Goal: Information Seeking & Learning: Learn about a topic

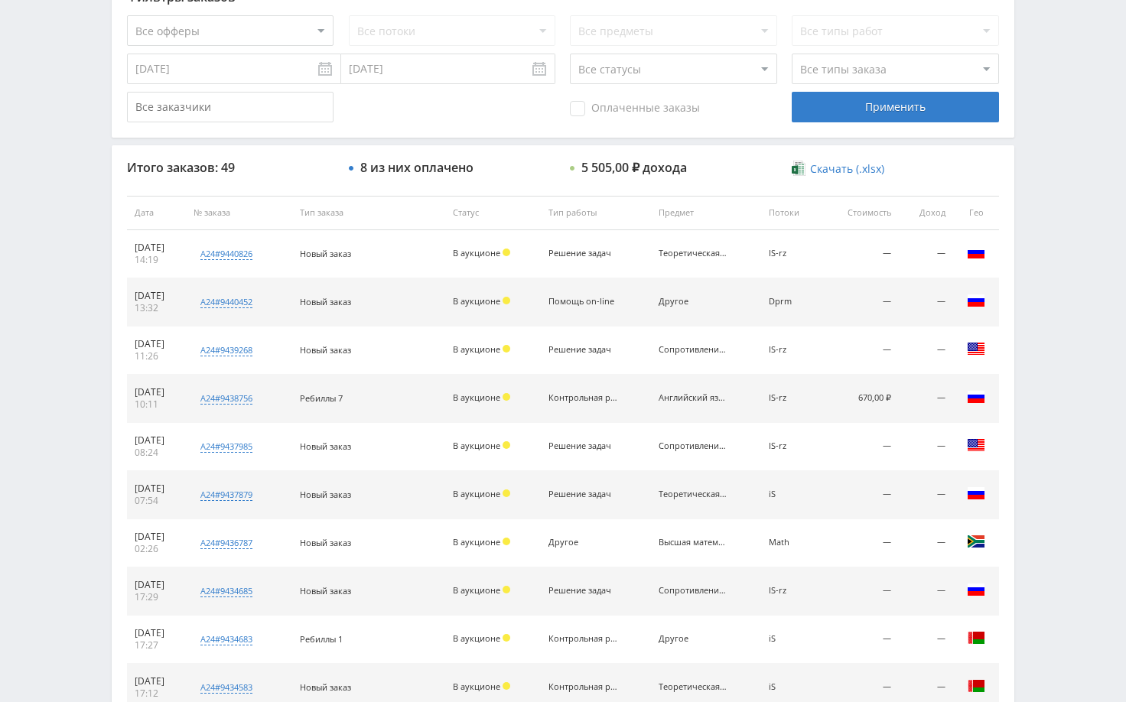
scroll to position [429, 0]
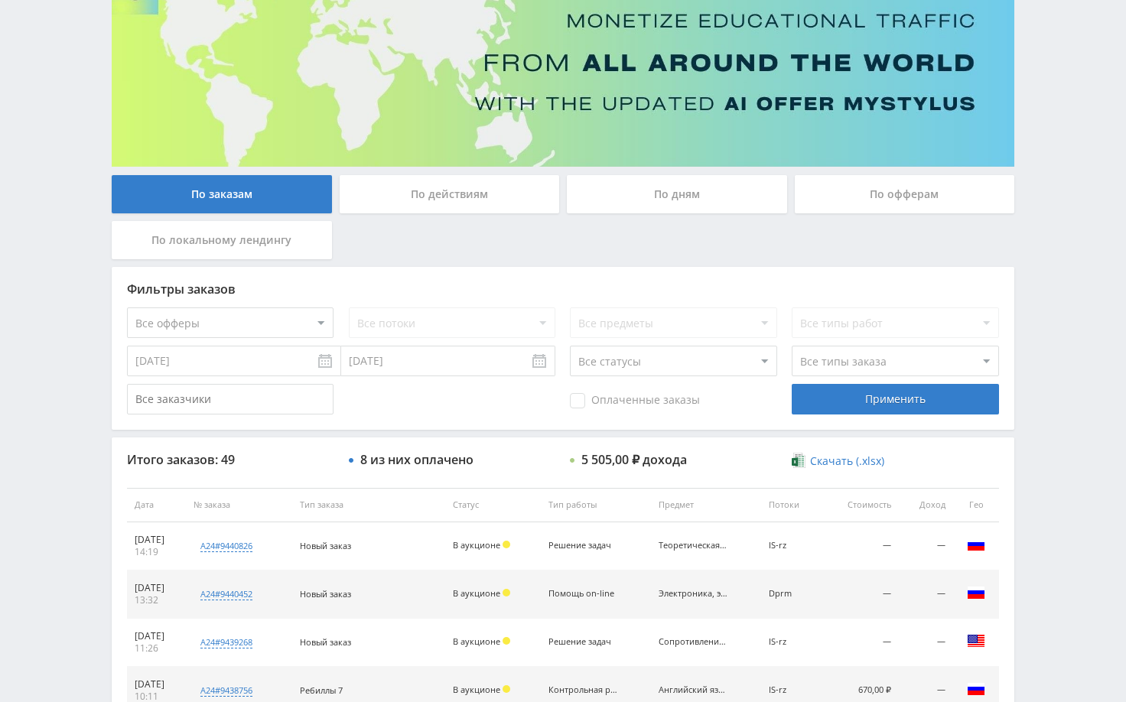
scroll to position [306, 0]
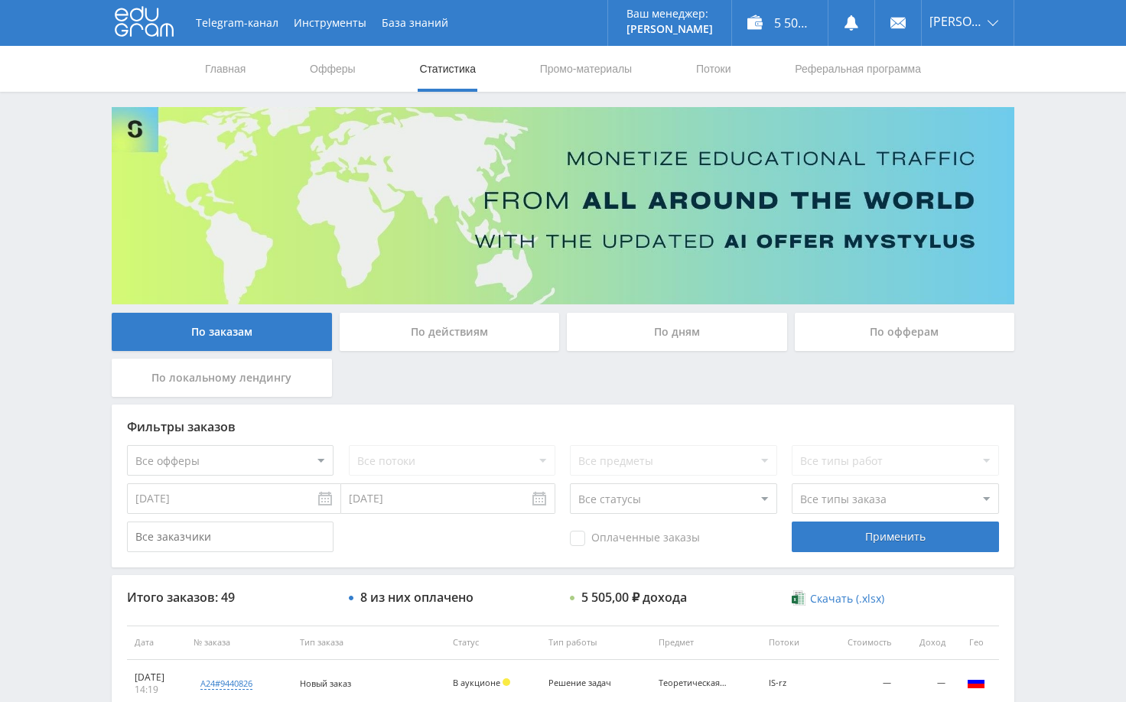
click at [1041, 449] on div "Telegram-канал Инструменты База знаний Ваш менеджер: [PERSON_NAME] Online @edug…" at bounding box center [563, 642] width 1126 height 1285
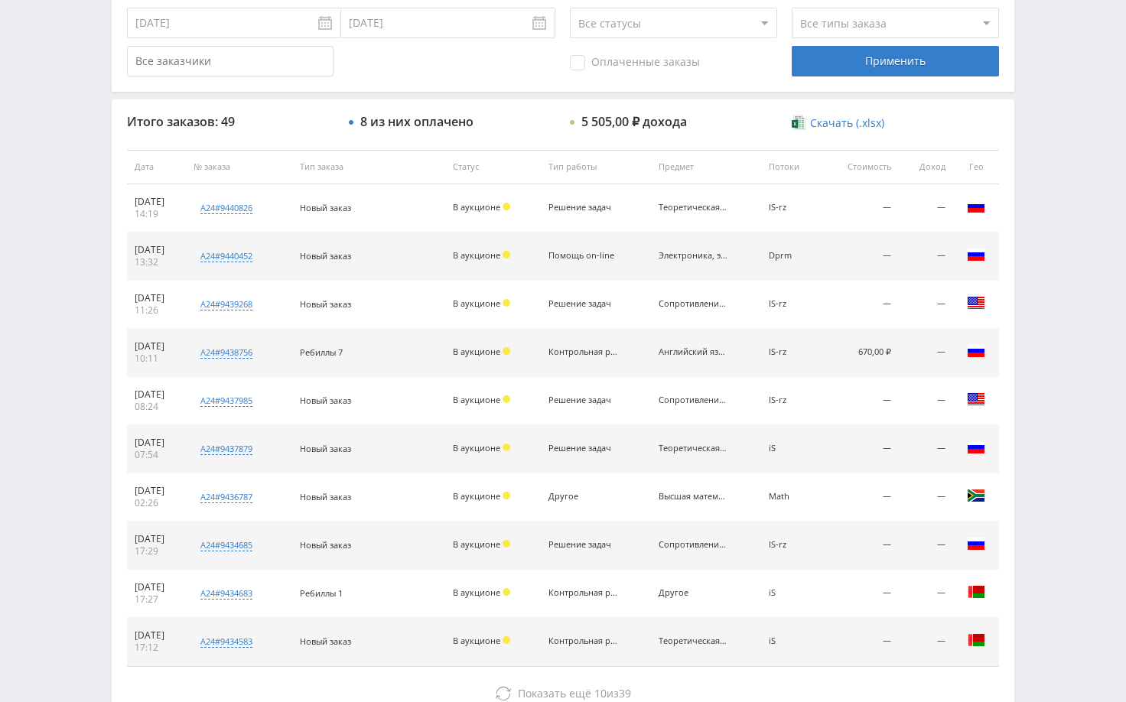
scroll to position [582, 0]
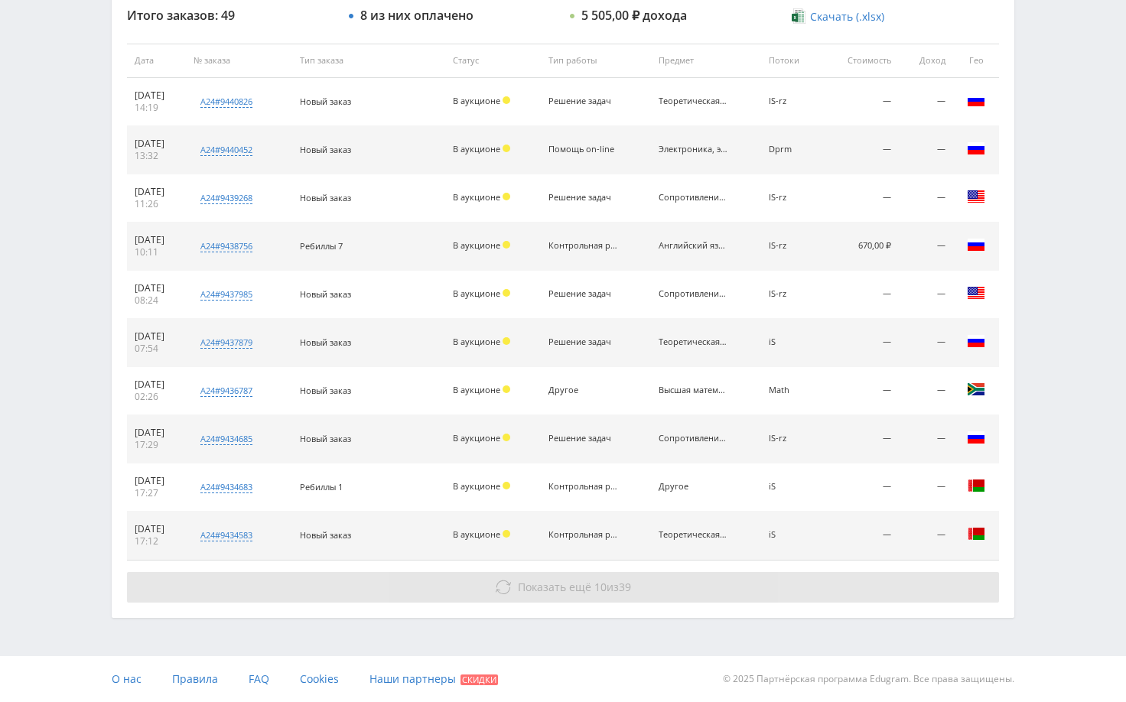
click at [840, 587] on button "Показать ещё 10 из 39" at bounding box center [563, 587] width 872 height 31
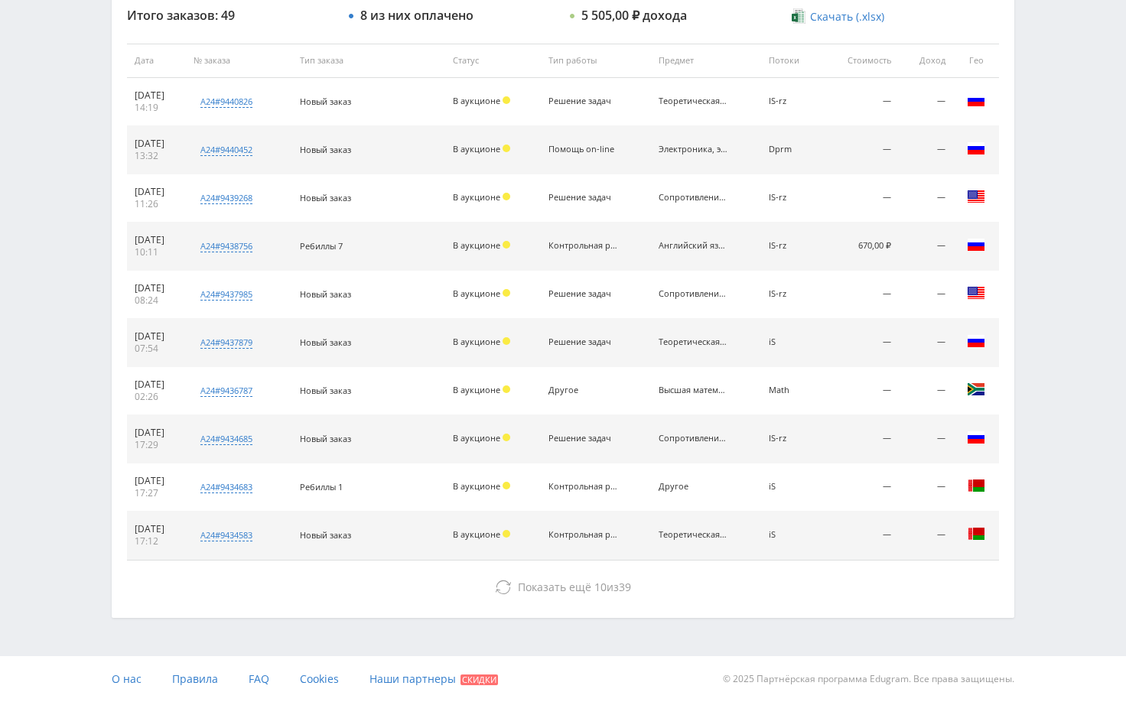
click at [1045, 429] on div "Telegram-канал Инструменты База знаний Ваш менеджер: Alex Alex Online @edugram_…" at bounding box center [563, 60] width 1126 height 1285
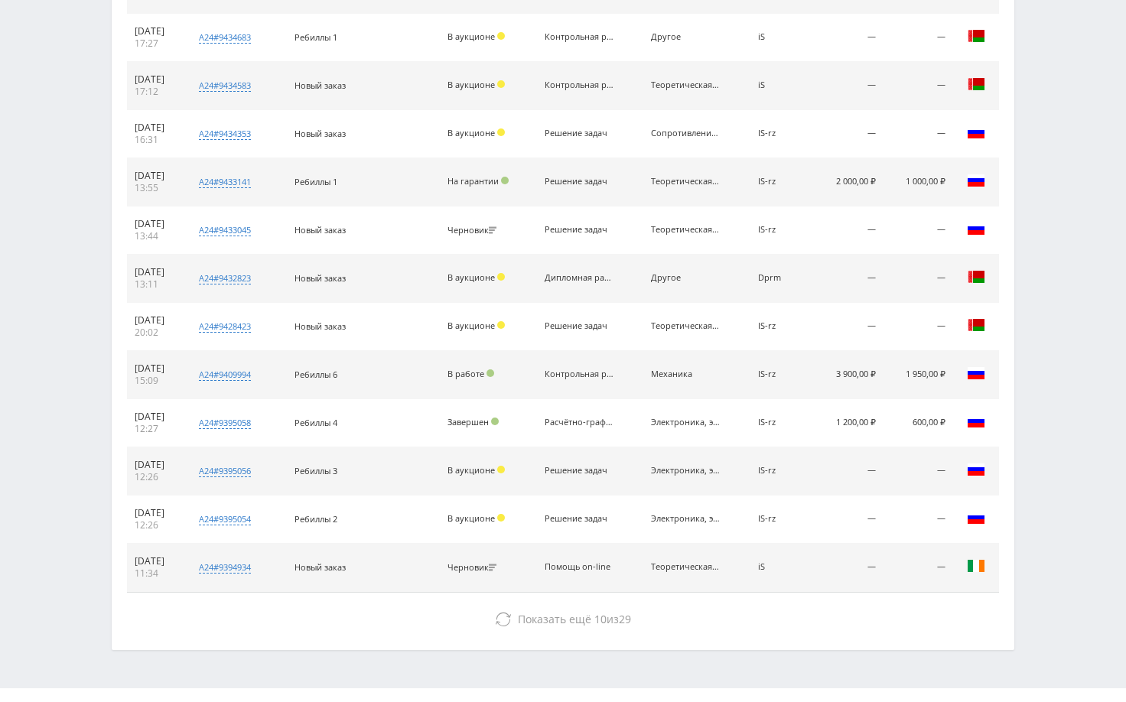
scroll to position [1064, 0]
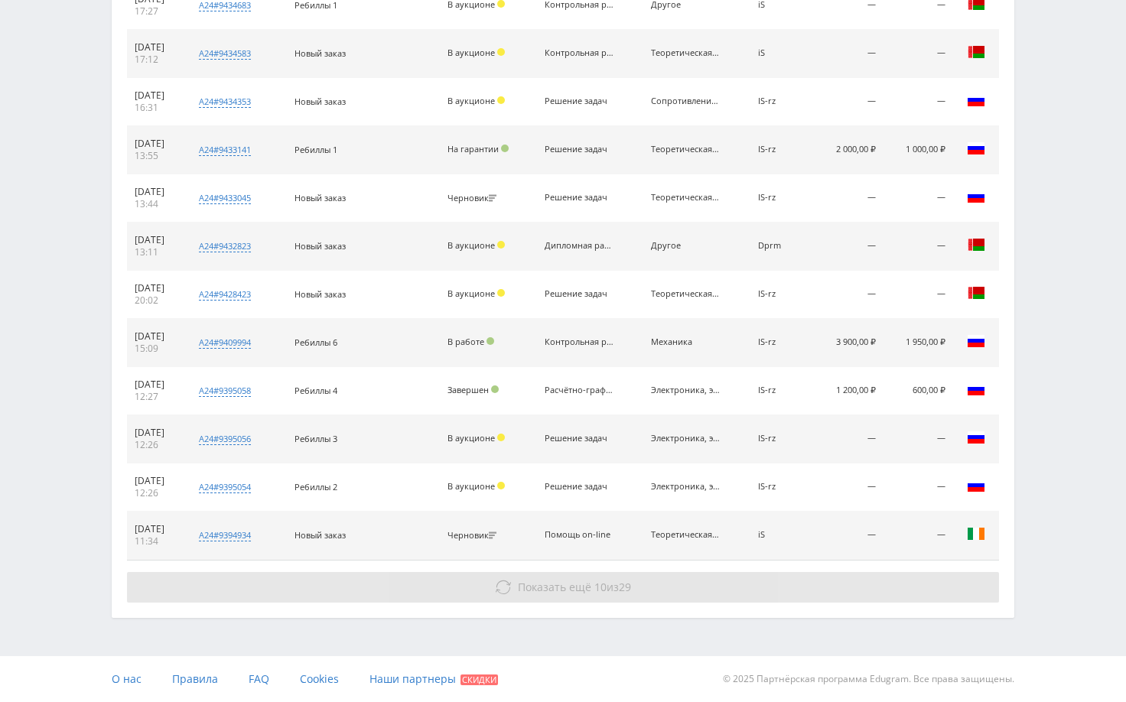
click at [895, 585] on button "Показать ещё 10 из 29" at bounding box center [563, 587] width 872 height 31
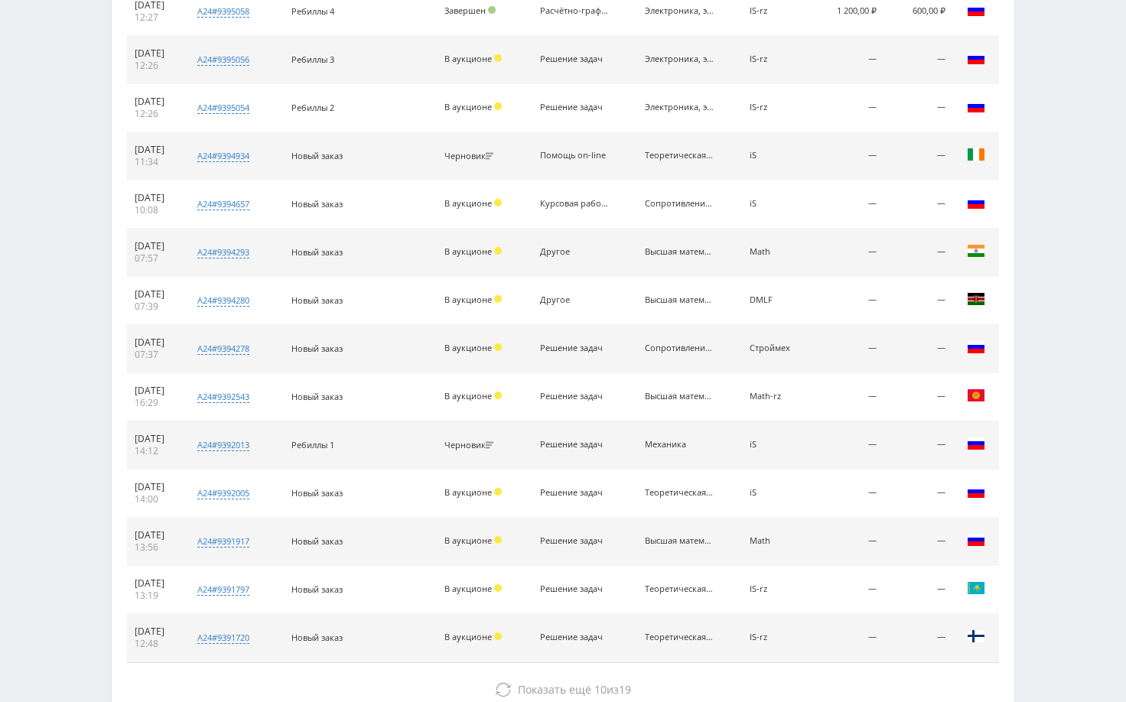
scroll to position [1546, 0]
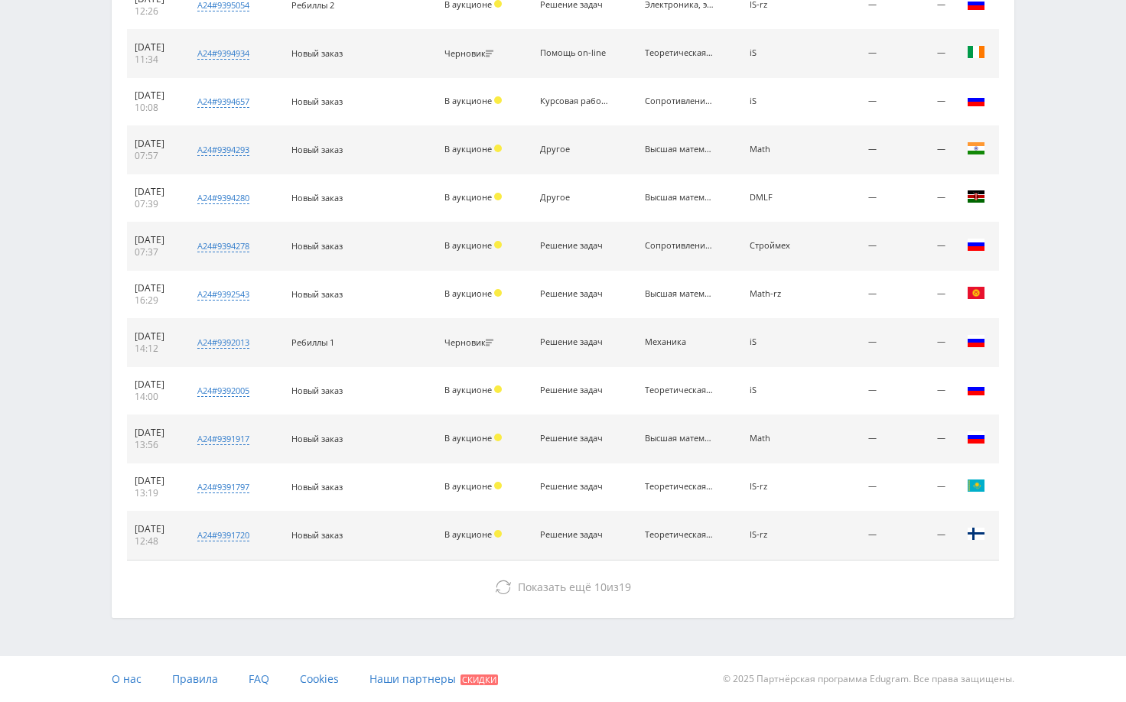
click at [884, 585] on button "Показать ещё 10 из 19" at bounding box center [563, 587] width 872 height 31
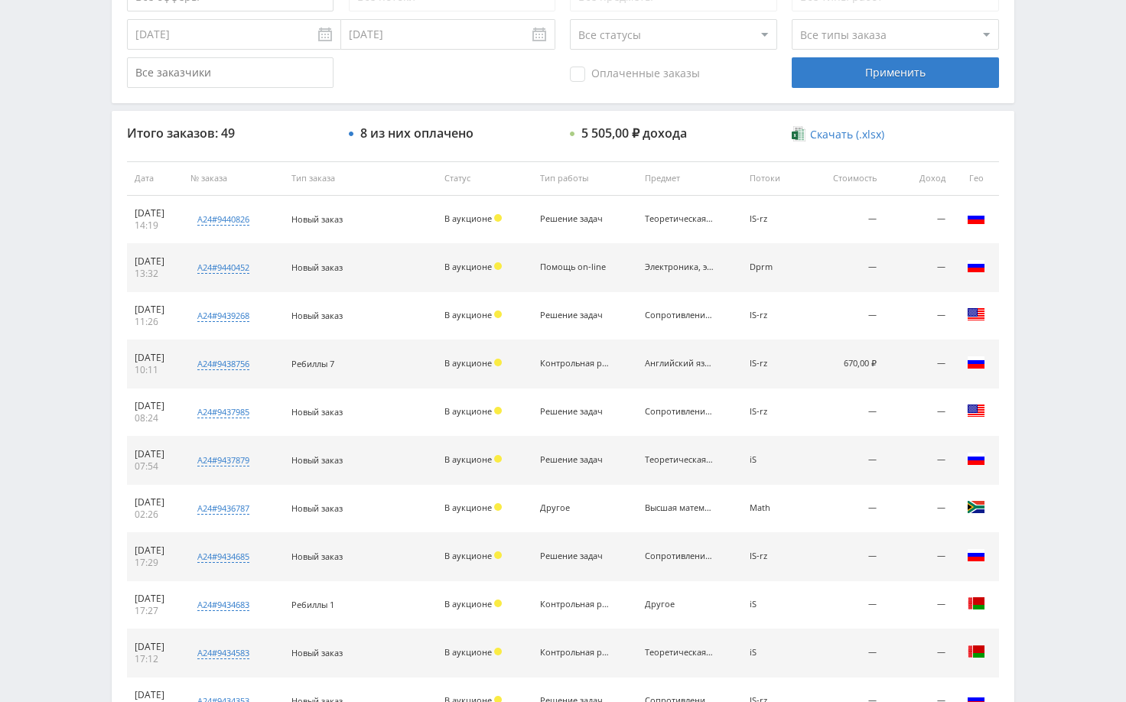
scroll to position [0, 0]
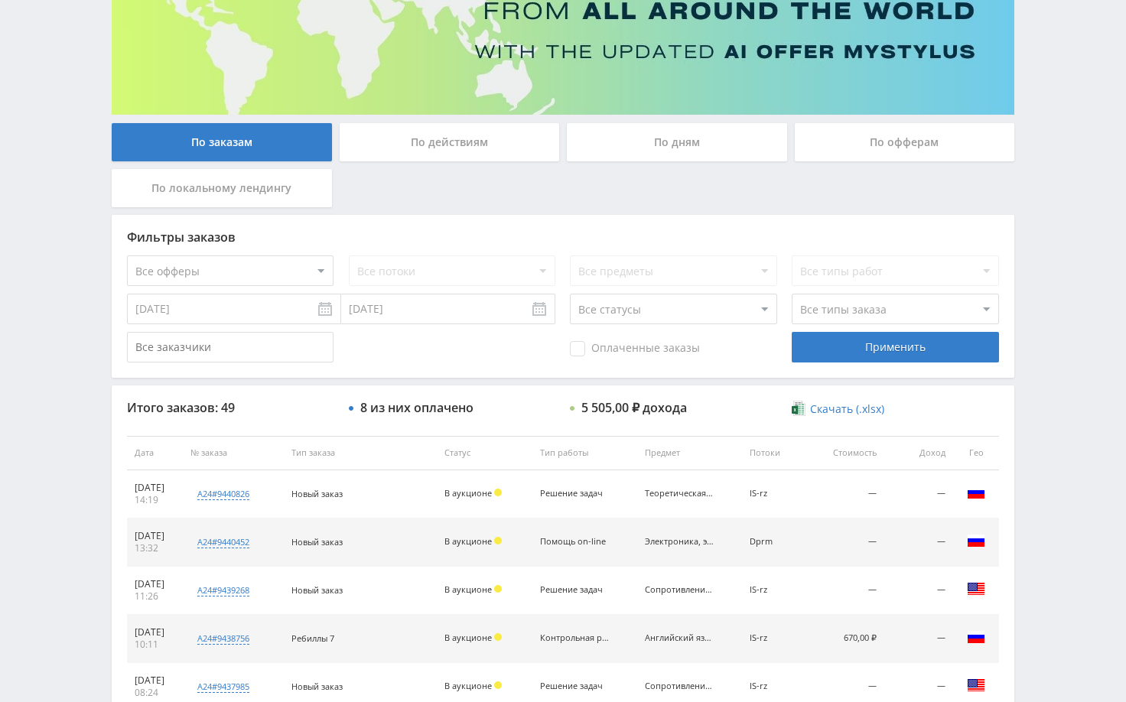
scroll to position [230, 0]
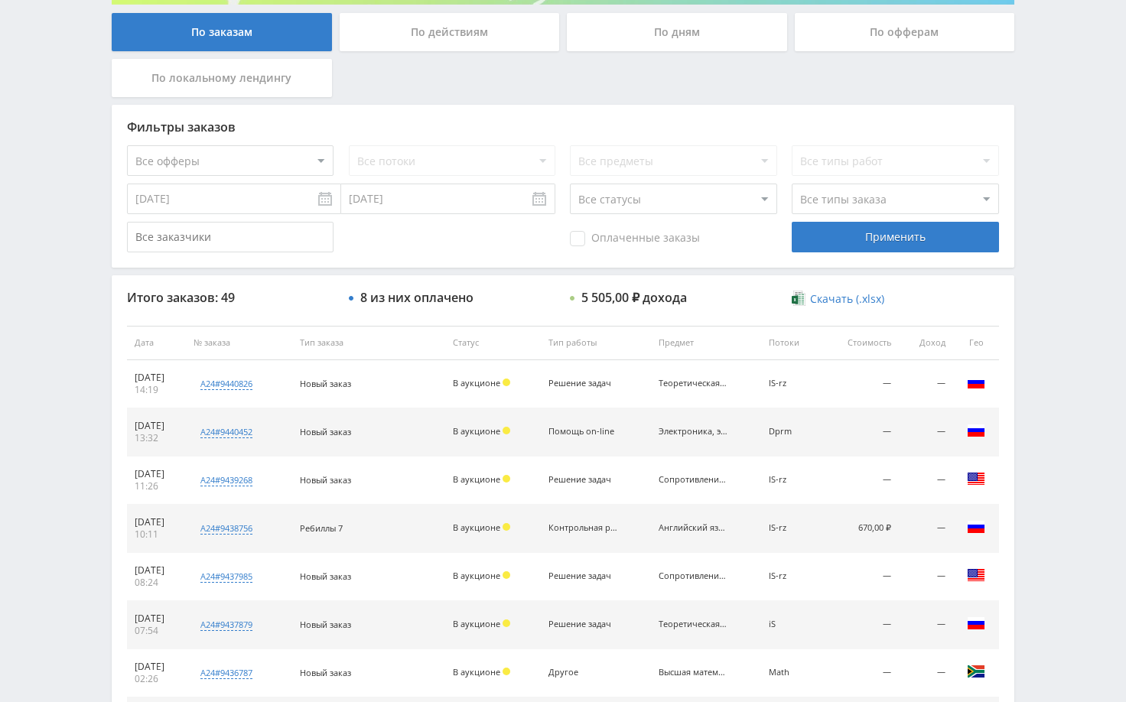
scroll to position [306, 0]
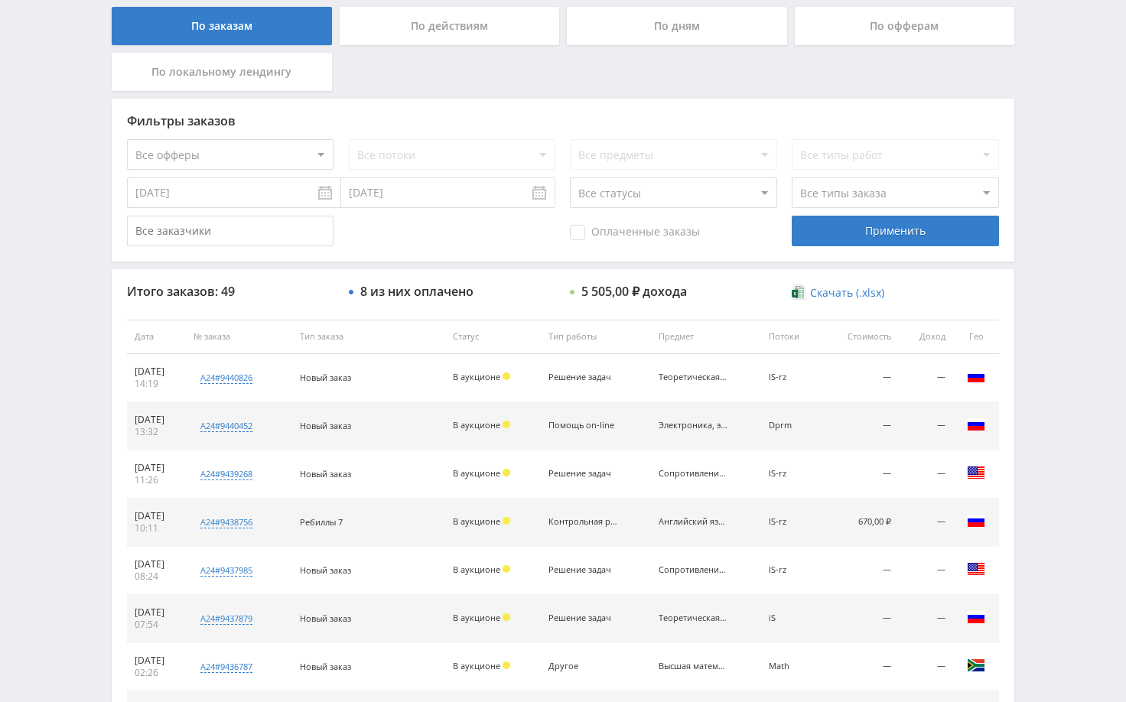
click at [1031, 363] on div "Telegram-канал Инструменты База знаний Ваш менеджер: [PERSON_NAME] Online @edug…" at bounding box center [563, 336] width 1126 height 1285
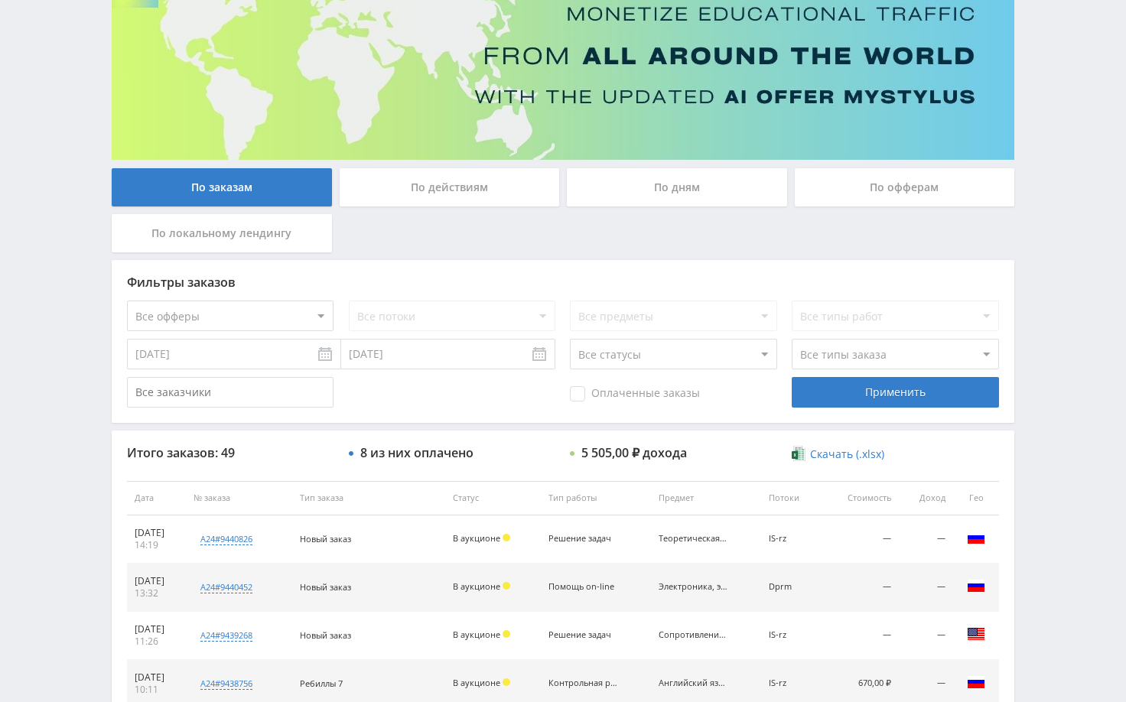
scroll to position [153, 0]
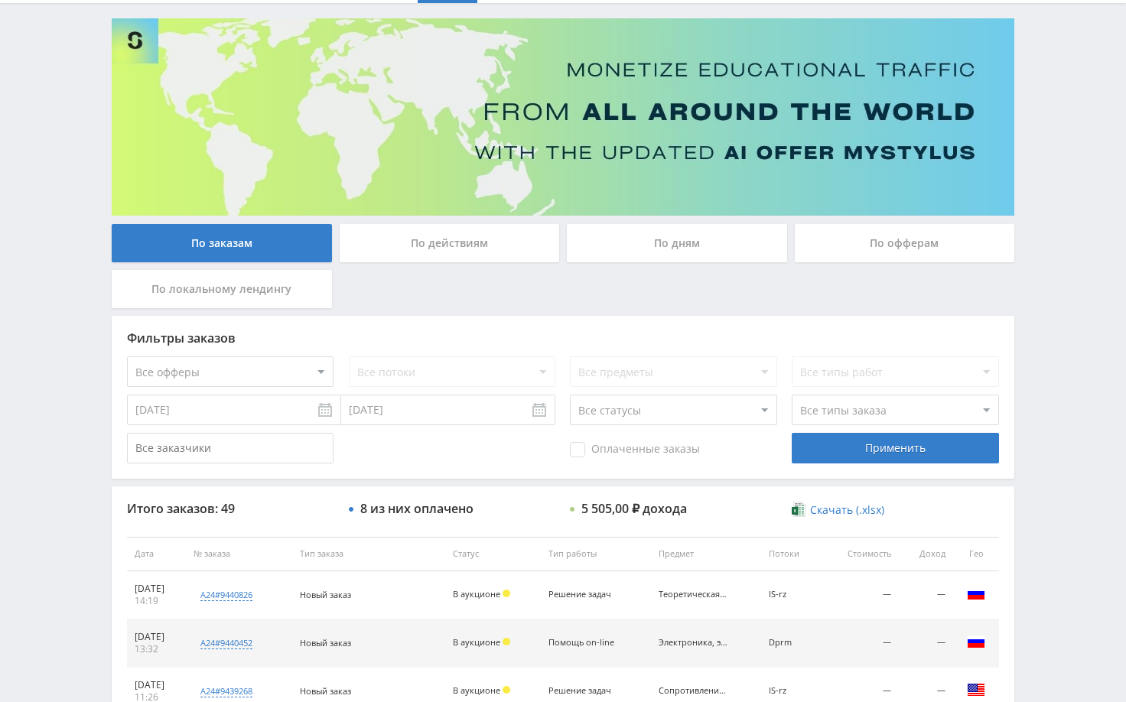
scroll to position [230, 0]
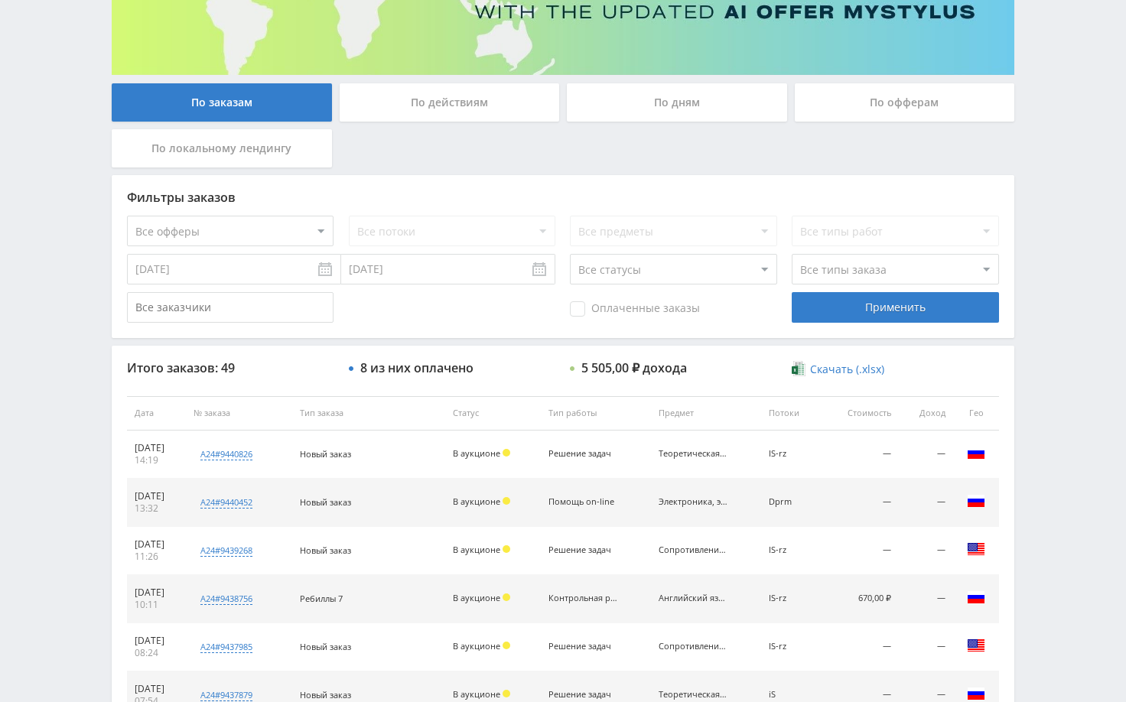
click at [1058, 460] on div "Telegram-канал Инструменты База знаний Ваш менеджер: [PERSON_NAME] Online @edug…" at bounding box center [563, 412] width 1126 height 1285
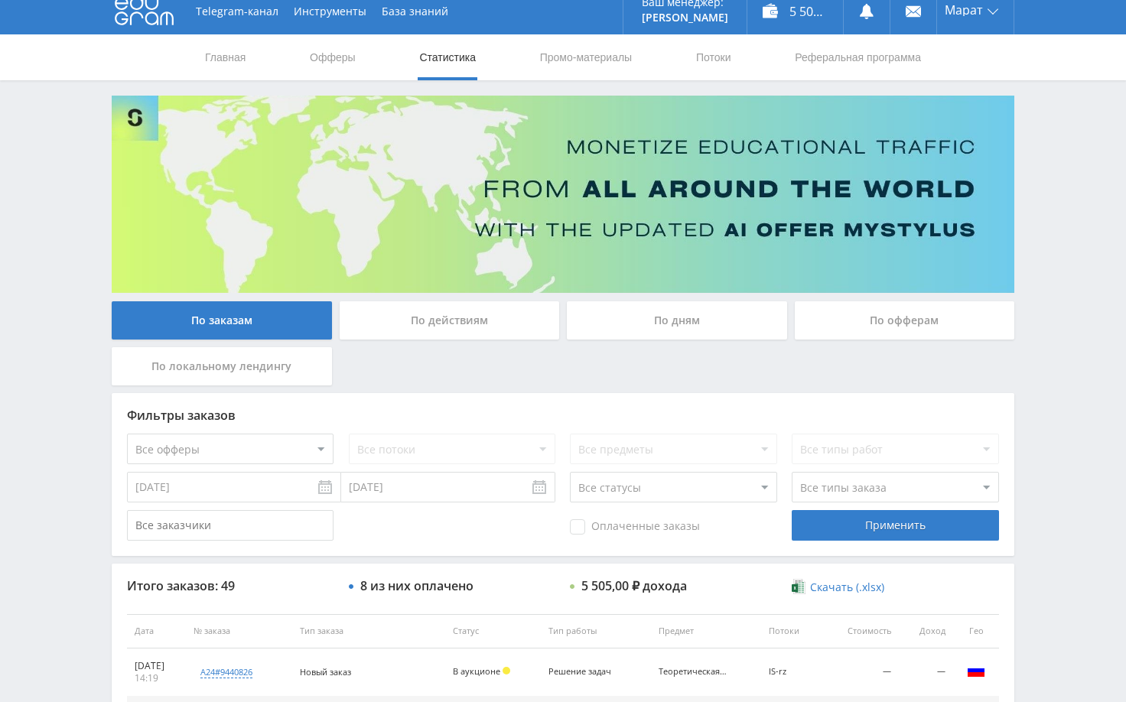
scroll to position [0, 0]
